Goal: Task Accomplishment & Management: Use online tool/utility

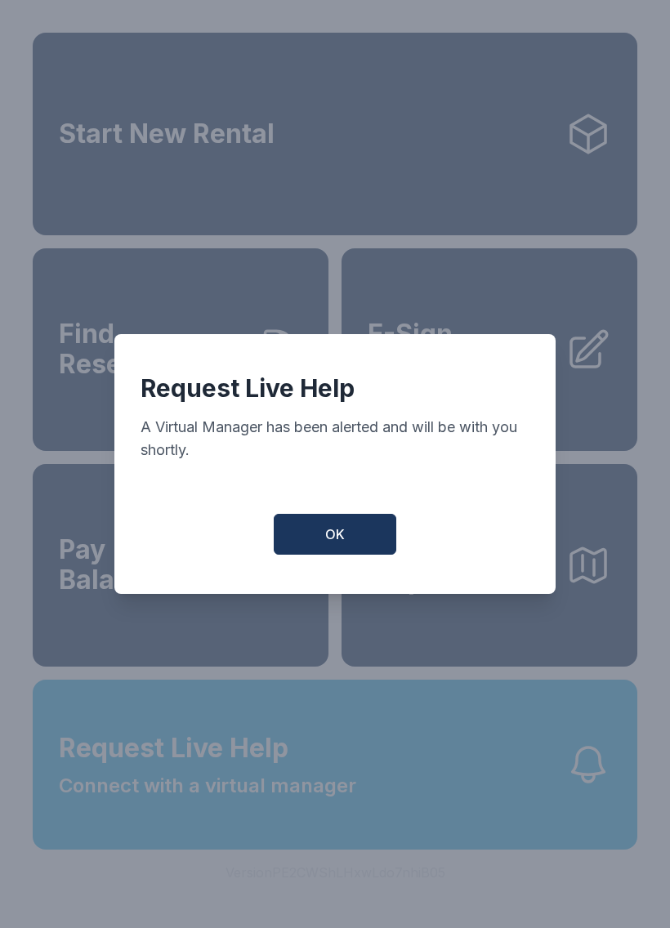
click at [363, 534] on button "OK" at bounding box center [335, 534] width 123 height 41
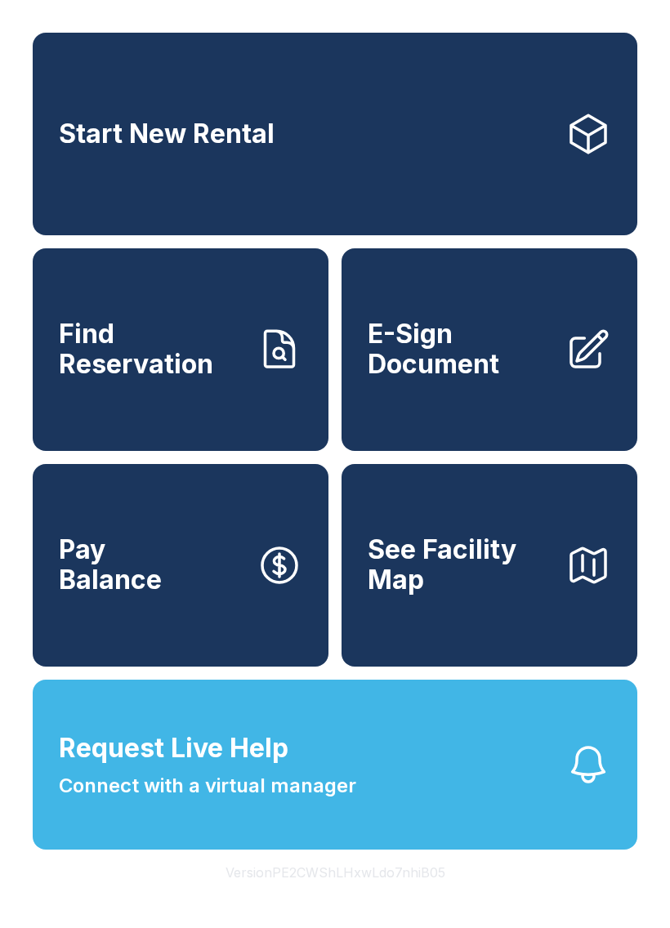
click at [496, 350] on span "E-Sign Document" at bounding box center [460, 349] width 185 height 60
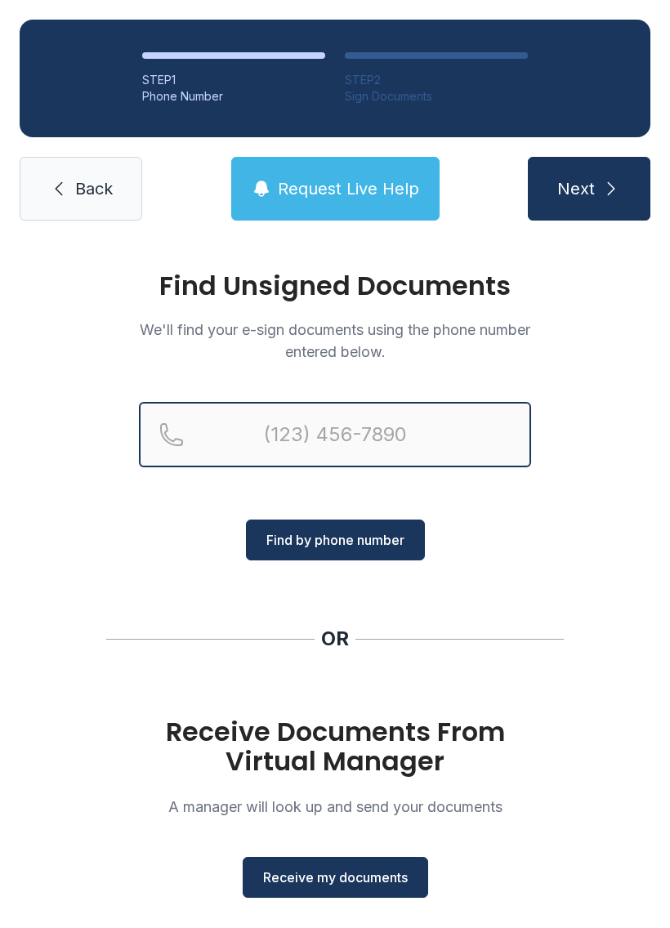
click at [341, 424] on input "Reservation phone number" at bounding box center [335, 434] width 392 height 65
type input "[PHONE_NUMBER]"
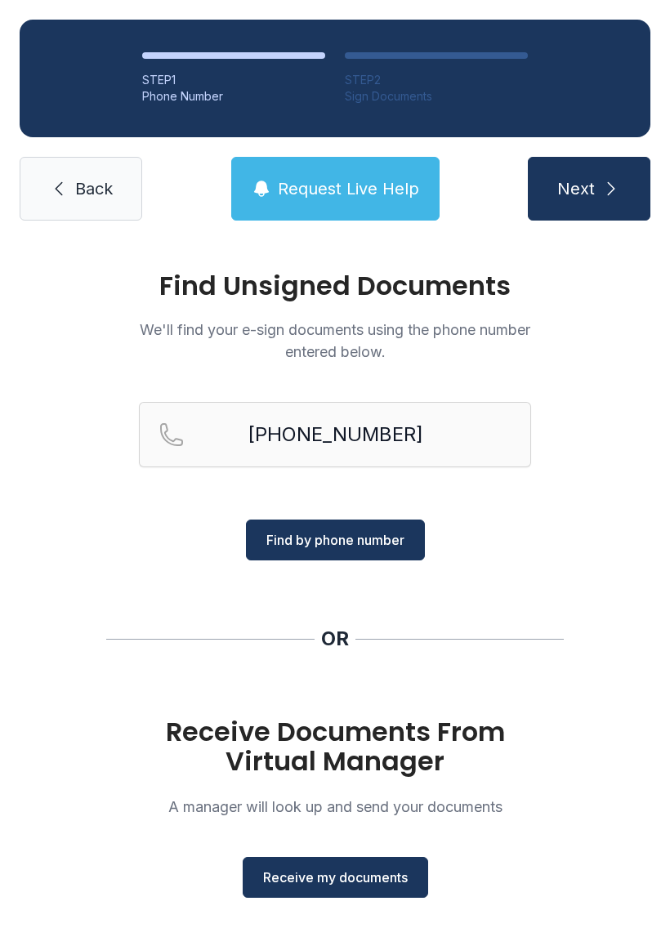
click at [352, 530] on span "Find by phone number" at bounding box center [335, 540] width 138 height 20
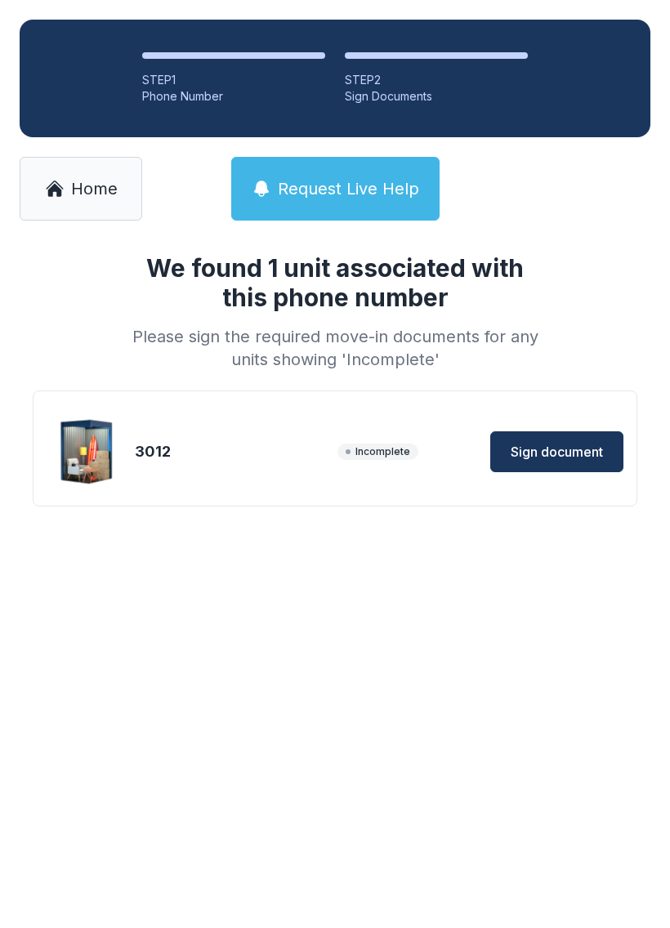
click at [564, 448] on span "Sign document" at bounding box center [556, 452] width 92 height 20
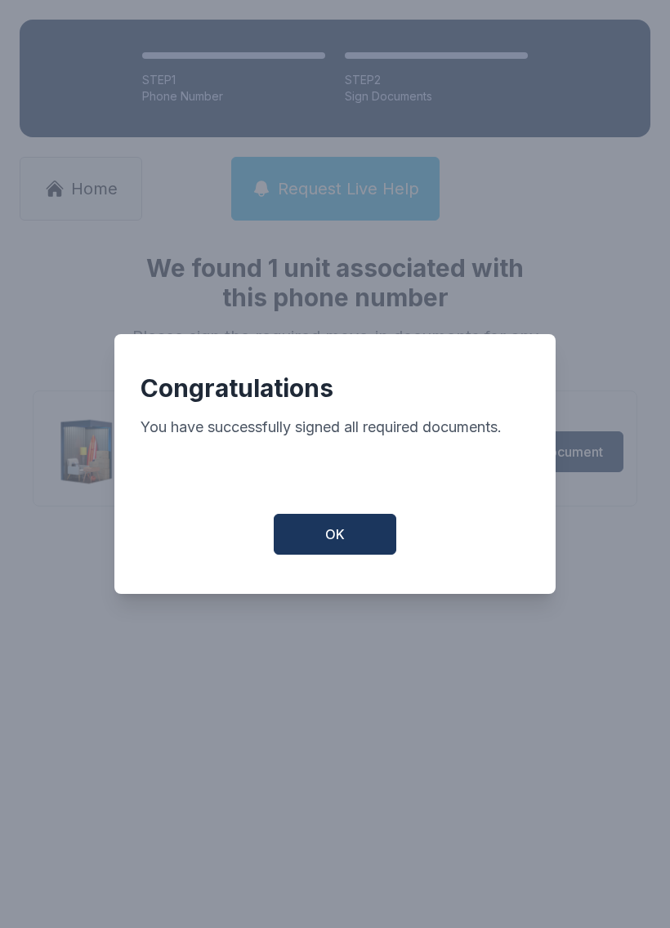
click at [347, 541] on button "OK" at bounding box center [335, 534] width 123 height 41
